Goal: Task Accomplishment & Management: Manage account settings

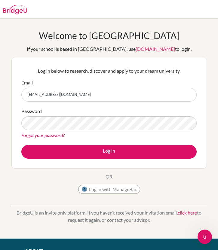
type input "[EMAIL_ADDRESS][DOMAIN_NAME]"
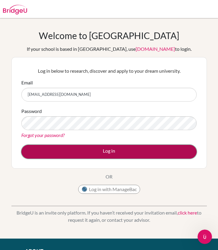
click at [122, 153] on button "Log in" at bounding box center [108, 152] width 175 height 14
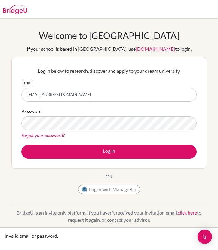
type input "[EMAIL_ADDRESS][DOMAIN_NAME]"
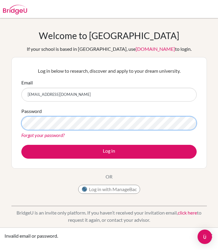
click at [21, 145] on button "Log in" at bounding box center [108, 152] width 175 height 14
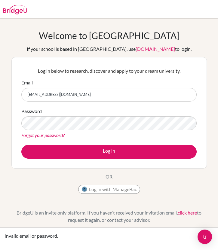
type input "[EMAIL_ADDRESS][DOMAIN_NAME]"
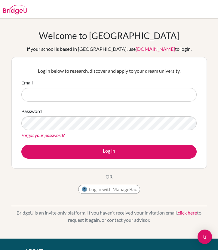
click at [77, 93] on input "Email" at bounding box center [108, 95] width 175 height 14
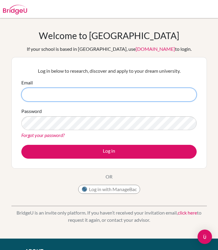
paste input "[EMAIL_ADDRESS][DOMAIN_NAME]"
type input "[EMAIL_ADDRESS][DOMAIN_NAME]"
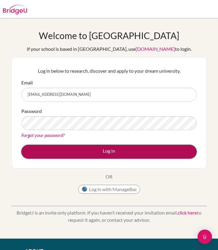
click at [59, 150] on button "Log in" at bounding box center [108, 152] width 175 height 14
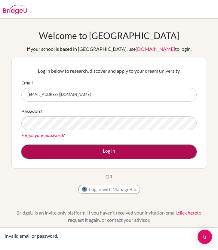
click at [61, 146] on button "Log in" at bounding box center [108, 152] width 175 height 14
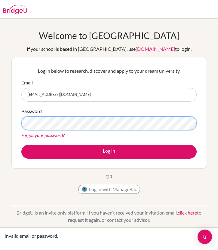
click at [21, 145] on button "Log in" at bounding box center [108, 152] width 175 height 14
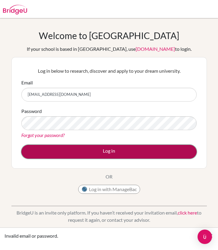
click at [52, 149] on button "Log in" at bounding box center [108, 152] width 175 height 14
click at [58, 147] on button "Log in" at bounding box center [108, 152] width 175 height 14
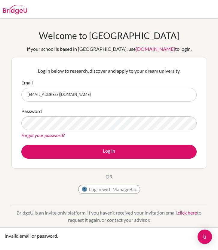
click at [54, 135] on link "Forgot your password?" at bounding box center [42, 135] width 43 height 6
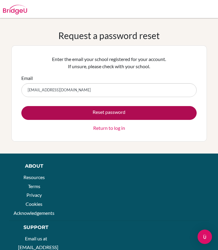
type input "[EMAIL_ADDRESS][DOMAIN_NAME]"
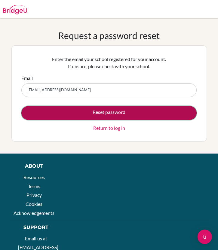
click at [63, 111] on button "Reset password" at bounding box center [108, 113] width 175 height 14
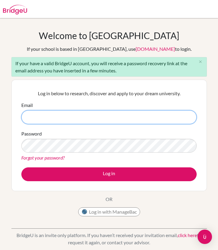
paste input "[EMAIL_ADDRESS][DOMAIN_NAME]"
type input "[EMAIL_ADDRESS][DOMAIN_NAME]"
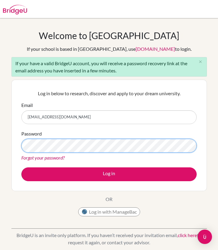
click at [21, 168] on button "Log in" at bounding box center [108, 175] width 175 height 14
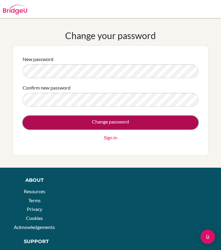
click at [159, 124] on input "Change password" at bounding box center [110, 123] width 175 height 14
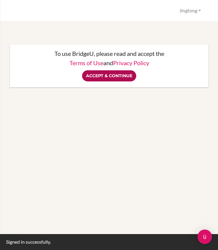
click at [105, 79] on input "Accept & Continue" at bounding box center [109, 75] width 54 height 11
